Goal: Information Seeking & Learning: Learn about a topic

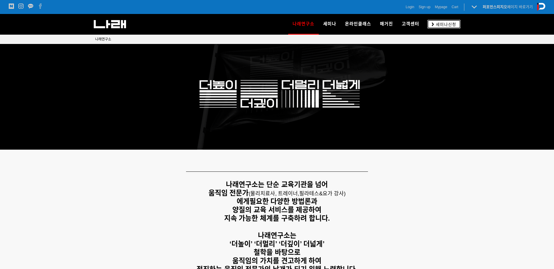
click at [436, 21] on link "세미나신청" at bounding box center [443, 24] width 33 height 8
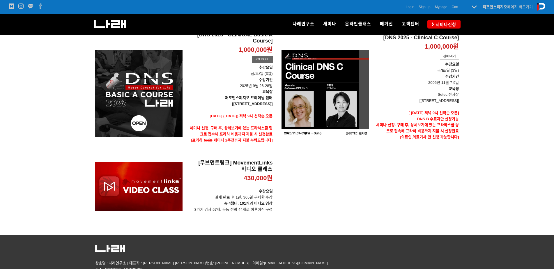
scroll to position [204, 0]
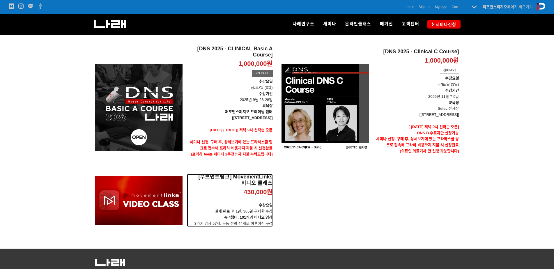
click at [187, 174] on h2 "[무브먼트링크] MovementLinks 비디오 클래스" at bounding box center [230, 180] width 86 height 13
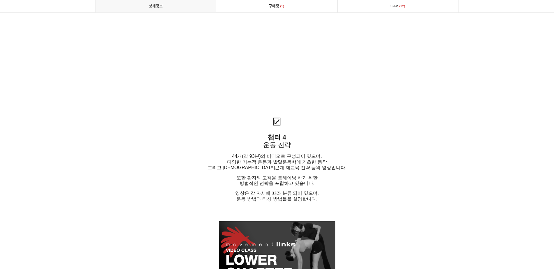
scroll to position [1458, 0]
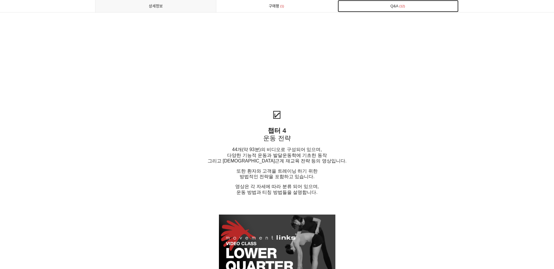
click at [392, 3] on link "Q&A 12" at bounding box center [398, 6] width 121 height 12
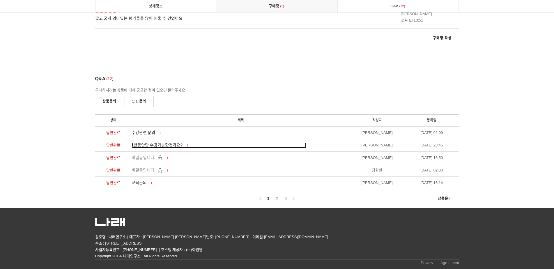
click at [171, 147] on span "1년동안만 수강가능한건가요?" at bounding box center [157, 145] width 51 height 5
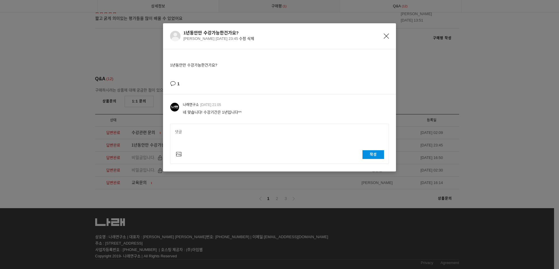
click at [385, 35] on icon "Close" at bounding box center [386, 35] width 5 height 5
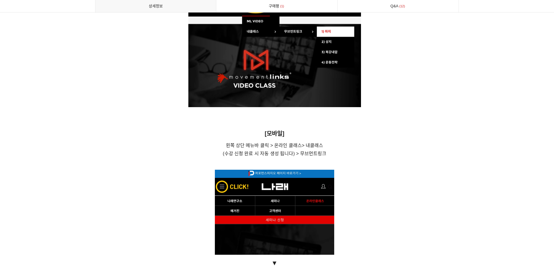
scroll to position [3609, 0]
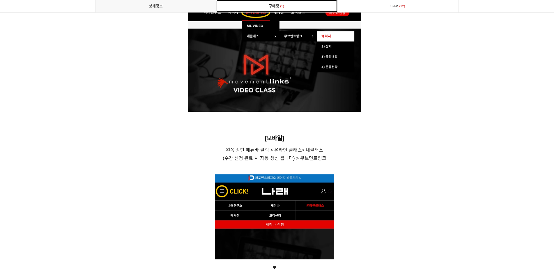
click at [282, 9] on span "1" at bounding box center [282, 6] width 6 height 6
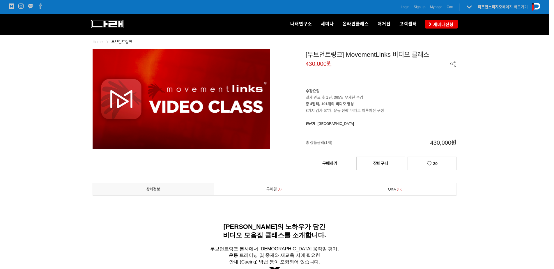
click at [105, 26] on img at bounding box center [107, 24] width 32 height 8
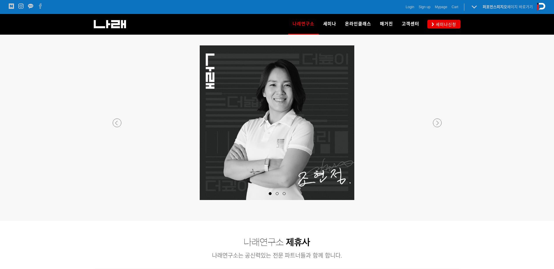
scroll to position [524, 0]
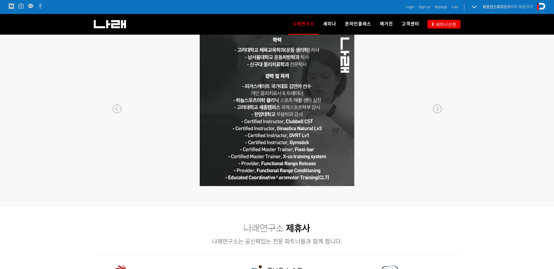
drag, startPoint x: 554, startPoint y: 148, endPoint x: 555, endPoint y: 151, distance: 3.0
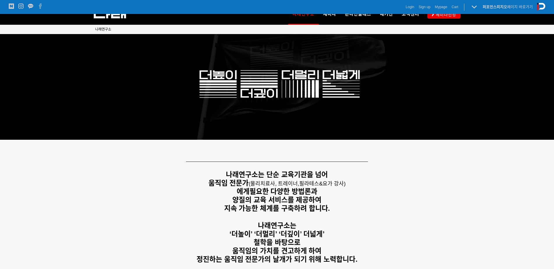
scroll to position [0, 0]
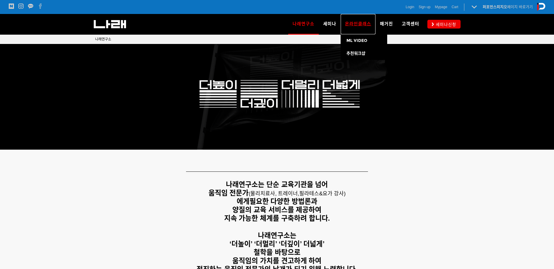
click at [354, 25] on span "온라인클래스" at bounding box center [358, 23] width 26 height 5
click at [361, 40] on span "ML VIDEO" at bounding box center [357, 40] width 21 height 5
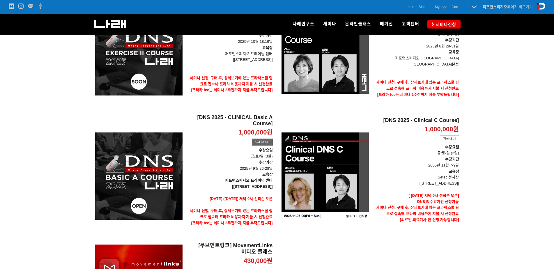
scroll to position [146, 0]
